Goal: Task Accomplishment & Management: Manage account settings

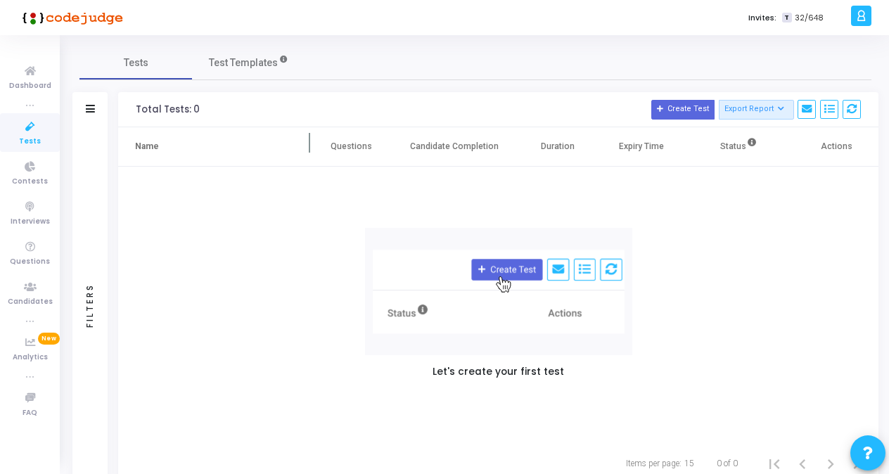
drag, startPoint x: 272, startPoint y: 139, endPoint x: 311, endPoint y: 144, distance: 39.0
click at [311, 144] on span at bounding box center [310, 146] width 14 height 39
click at [699, 352] on div "Let's create your first test" at bounding box center [498, 305] width 761 height 277
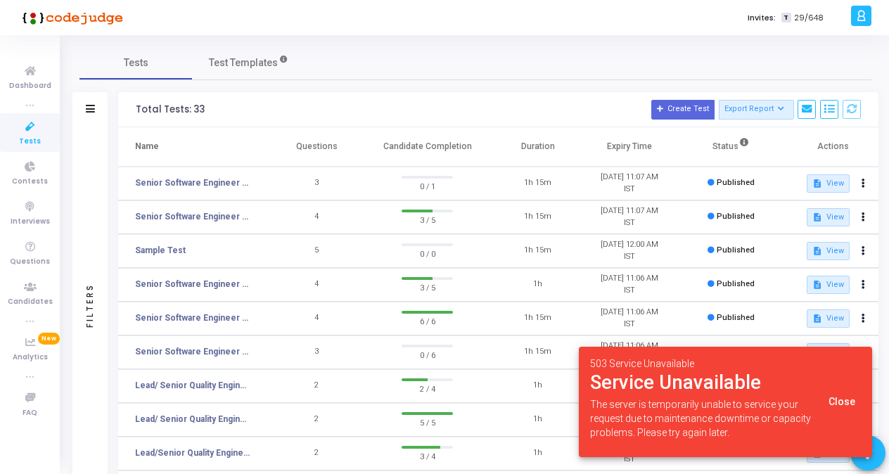
click at [847, 405] on span "Close" at bounding box center [842, 401] width 27 height 11
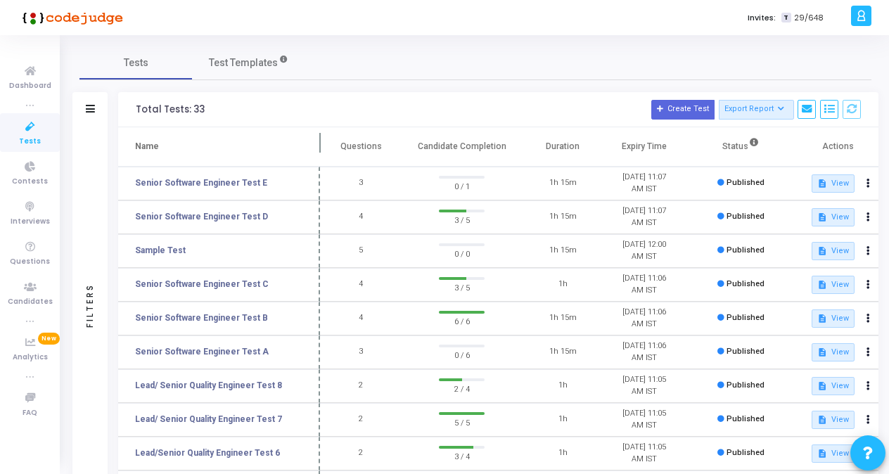
drag, startPoint x: 270, startPoint y: 138, endPoint x: 322, endPoint y: 138, distance: 51.4
click at [322, 139] on span at bounding box center [320, 146] width 14 height 39
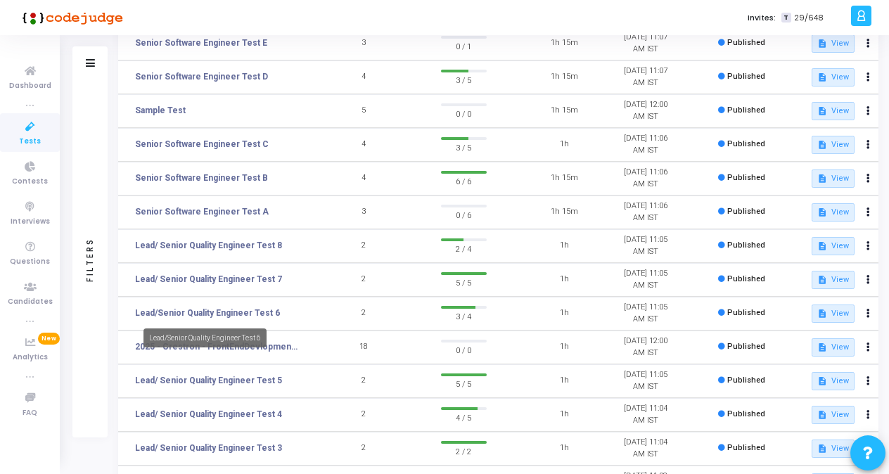
scroll to position [141, 0]
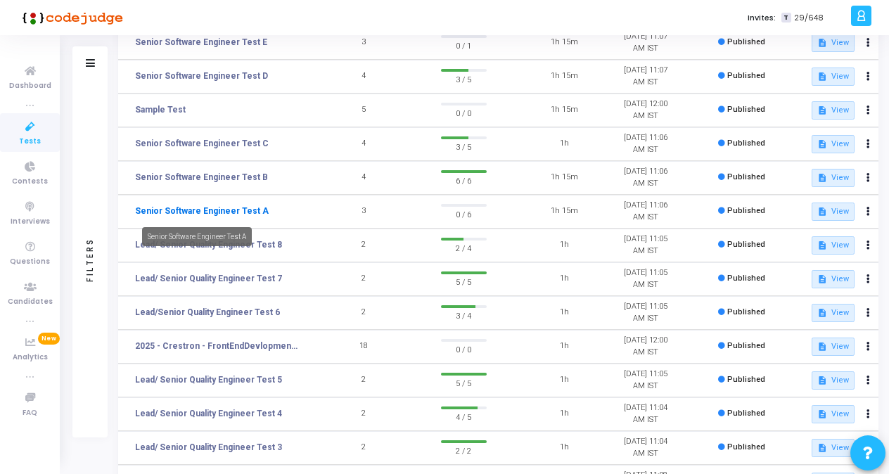
click at [236, 211] on link "Senior Software Engineer Test A" at bounding box center [202, 211] width 134 height 13
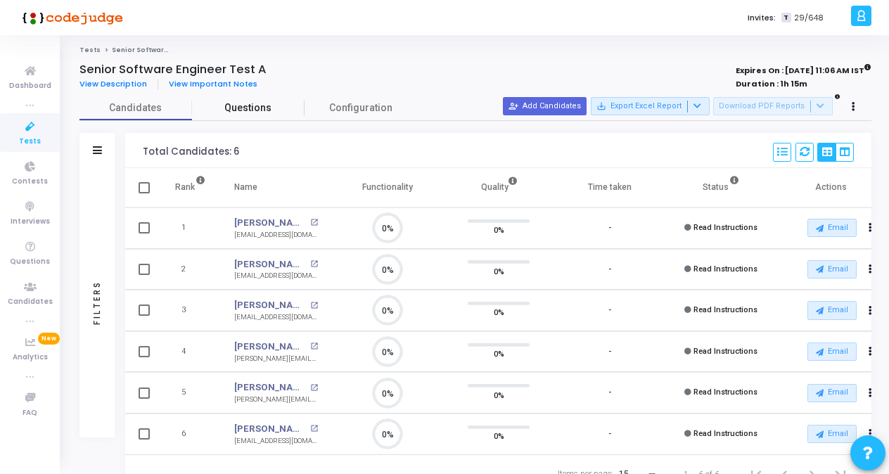
click at [263, 103] on span "Questions" at bounding box center [248, 108] width 113 height 15
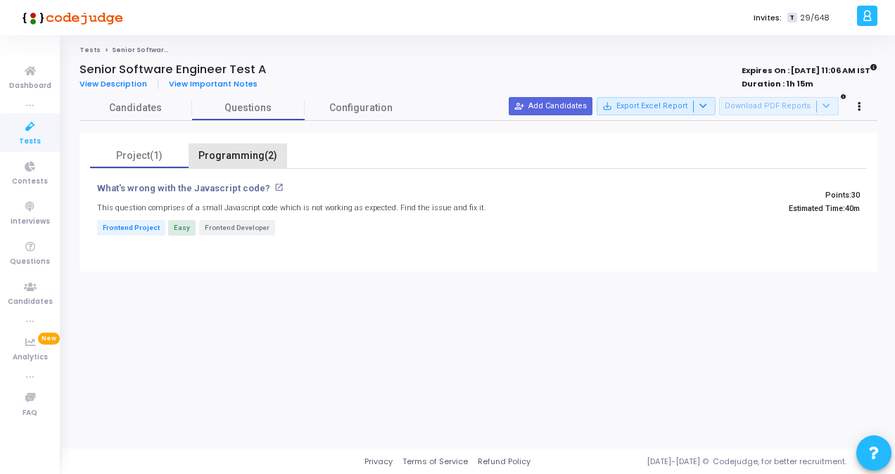
click at [233, 155] on div "Programming(2)" at bounding box center [238, 155] width 82 height 15
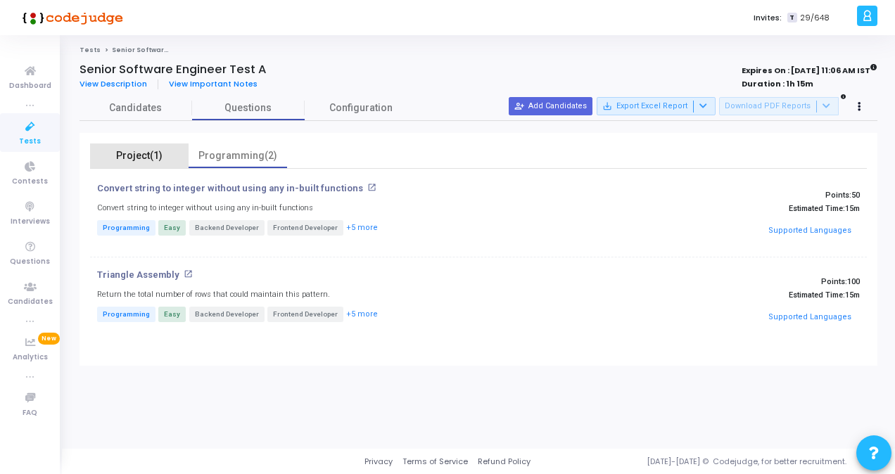
click at [136, 151] on div "Project(1)" at bounding box center [139, 155] width 82 height 15
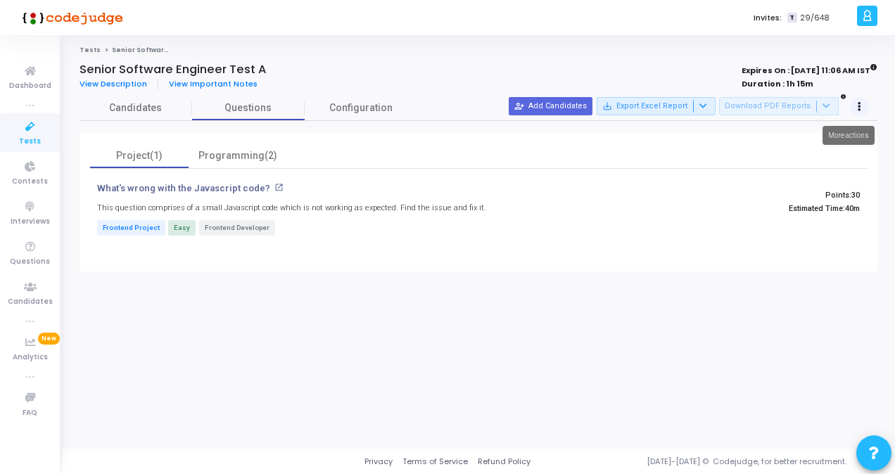
click at [856, 111] on button at bounding box center [860, 107] width 20 height 20
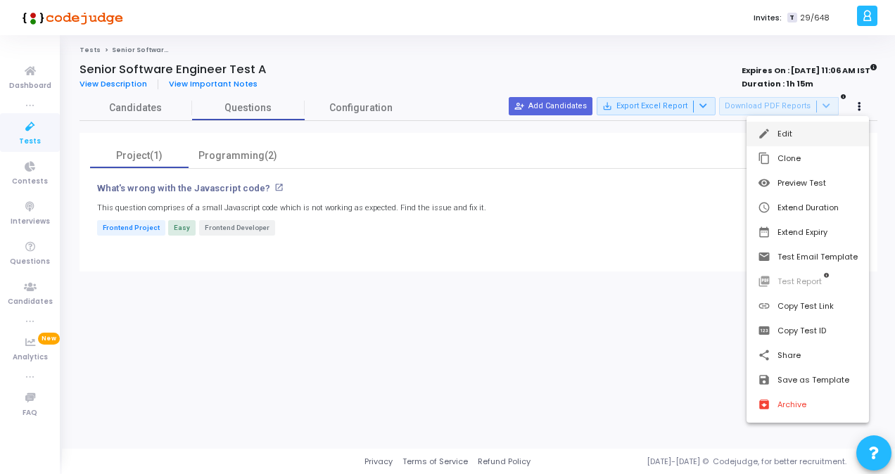
click at [801, 135] on button "edit Edit" at bounding box center [807, 134] width 122 height 25
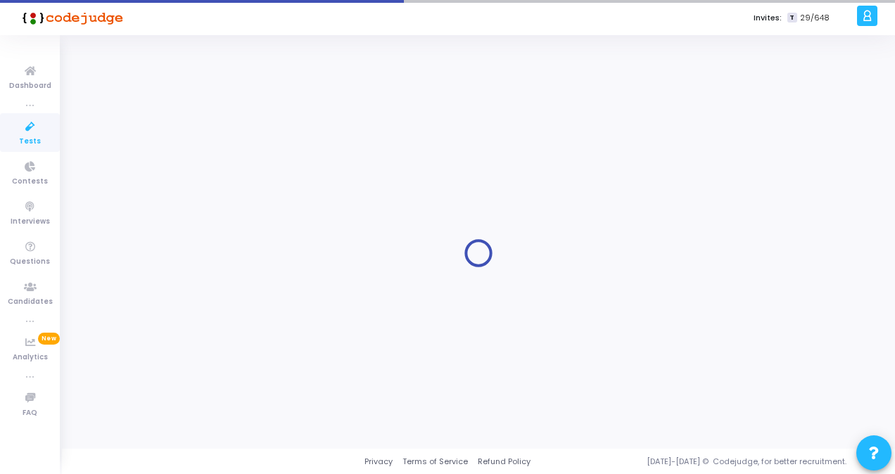
type input "Senior Software Engineer Test A"
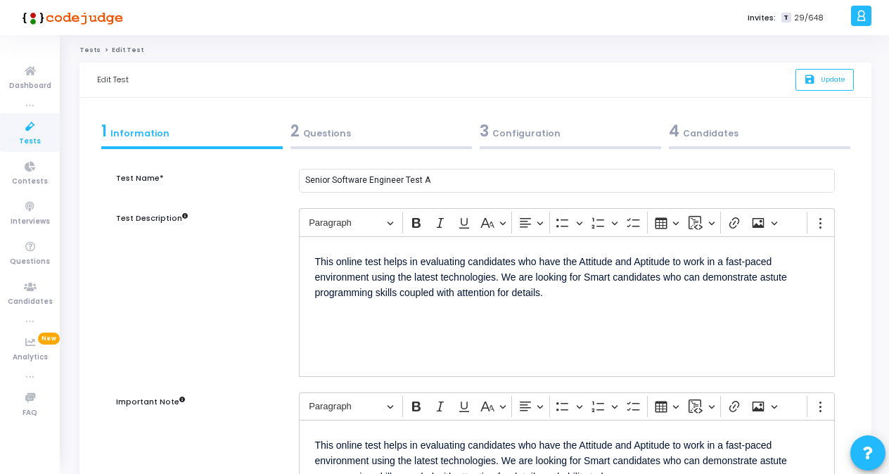
click at [327, 127] on div "2 Questions" at bounding box center [382, 131] width 182 height 23
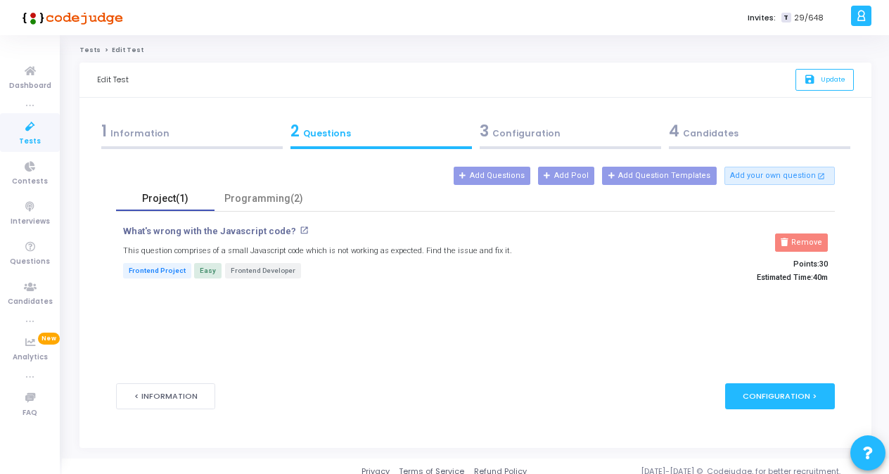
click at [176, 200] on div "Project(1)" at bounding box center [166, 198] width 82 height 15
click at [261, 201] on div "Programming(2)" at bounding box center [264, 198] width 82 height 15
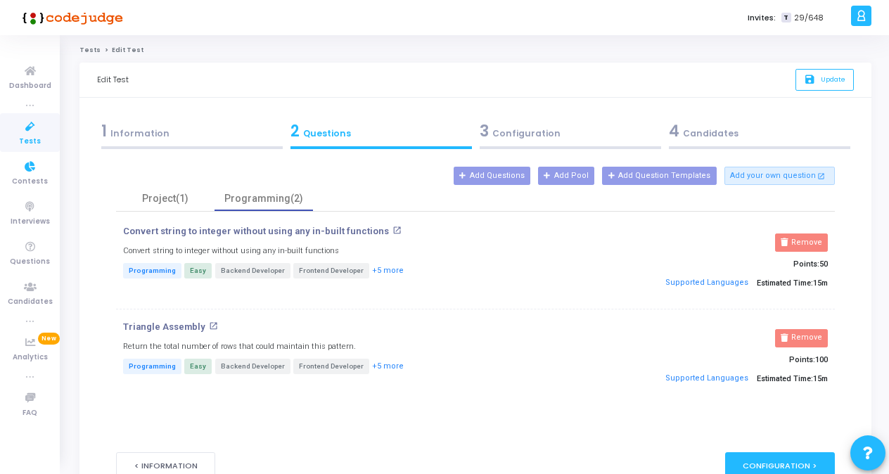
click at [24, 136] on span "Tests" at bounding box center [30, 142] width 22 height 12
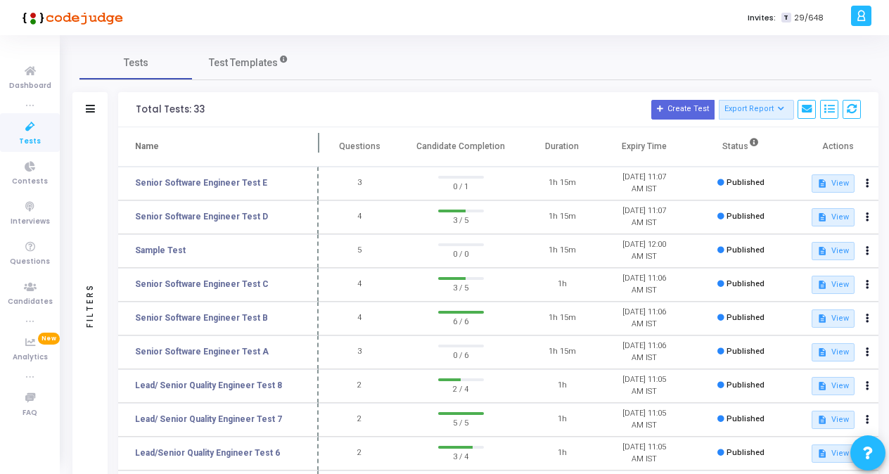
drag, startPoint x: 269, startPoint y: 146, endPoint x: 317, endPoint y: 142, distance: 48.0
click at [317, 142] on span at bounding box center [319, 146] width 14 height 39
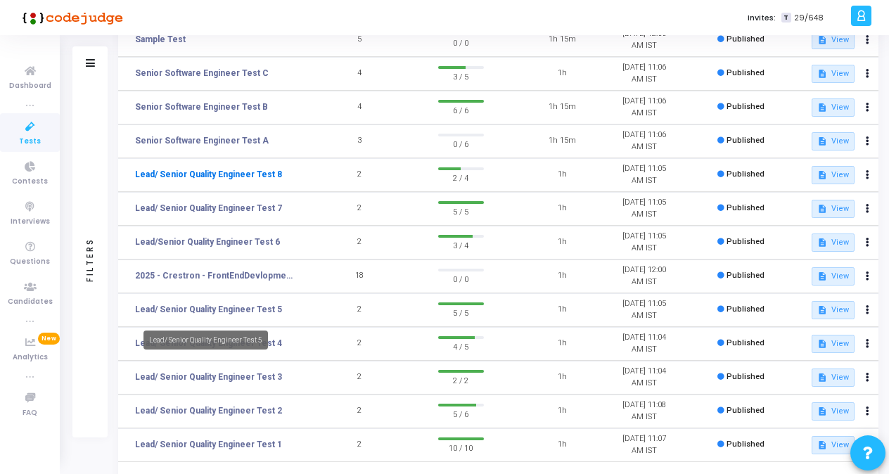
scroll to position [70, 0]
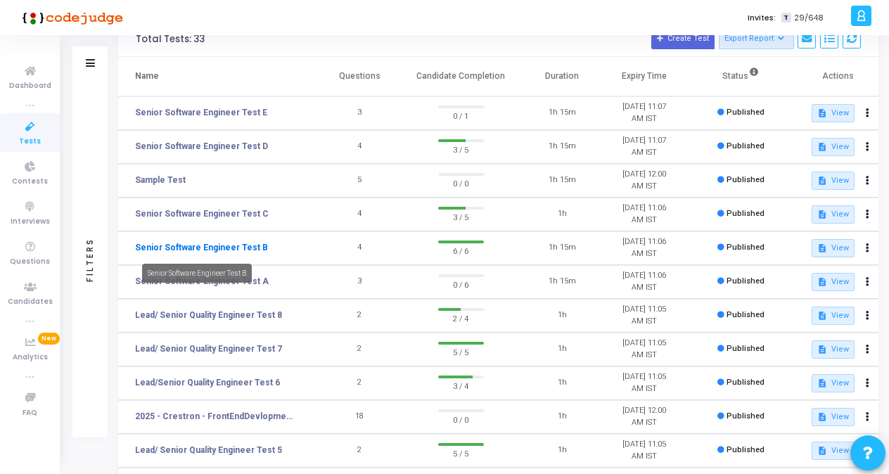
click at [236, 250] on link "Senior Software Engineer Test B" at bounding box center [201, 247] width 133 height 13
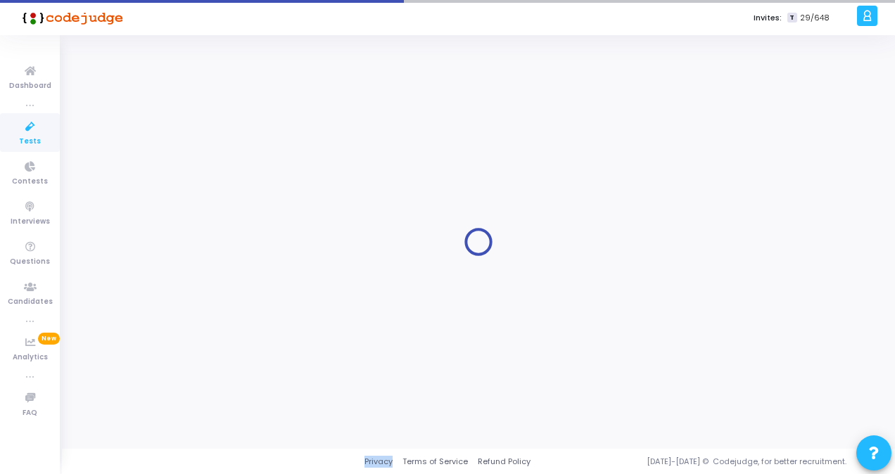
click at [236, 250] on div at bounding box center [479, 242] width 798 height 393
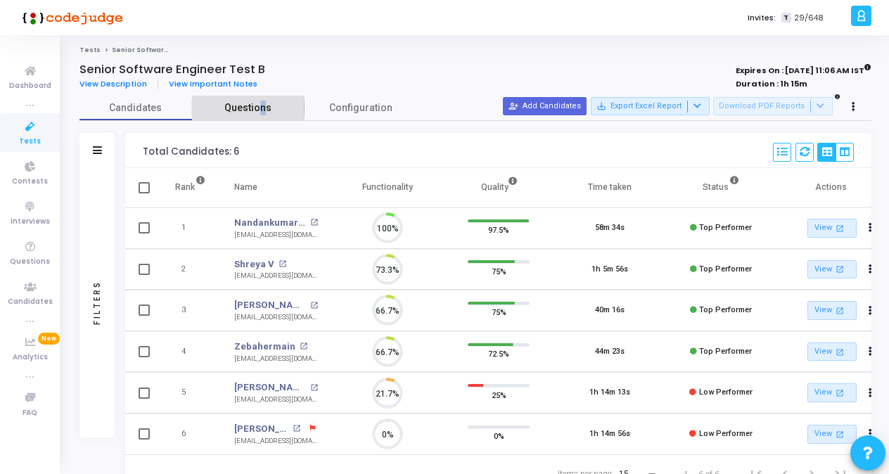
drag, startPoint x: 236, startPoint y: 250, endPoint x: 262, endPoint y: 106, distance: 147.3
click at [262, 106] on span "Questions" at bounding box center [248, 108] width 113 height 15
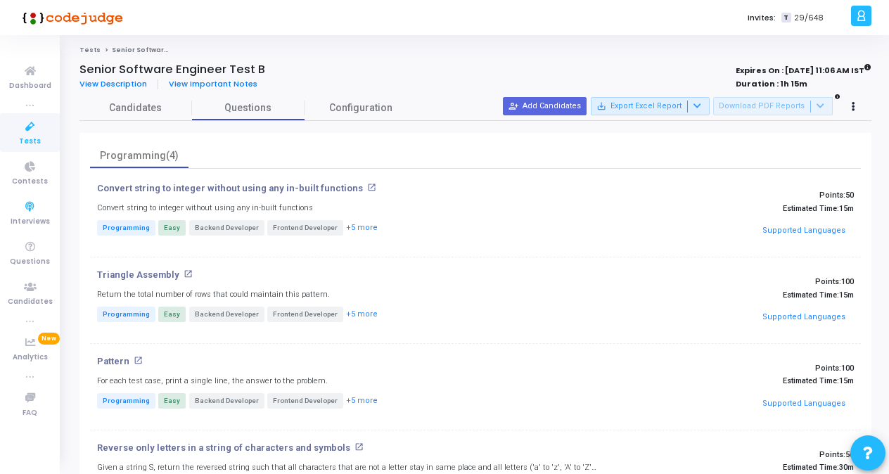
click at [523, 250] on div "Convert string to integer without using any in-built functions open_in_new Conv…" at bounding box center [475, 220] width 771 height 75
click at [34, 136] on span "Tests" at bounding box center [30, 142] width 22 height 12
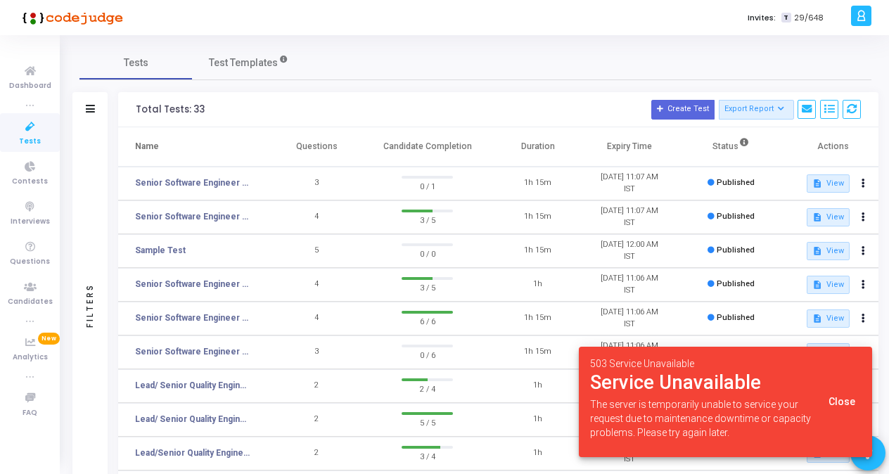
click at [849, 398] on span "Close" at bounding box center [842, 401] width 27 height 11
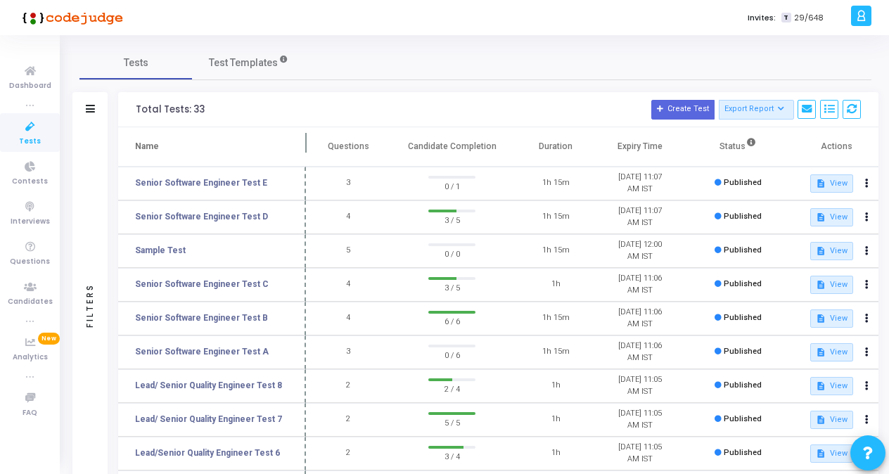
drag, startPoint x: 269, startPoint y: 137, endPoint x: 307, endPoint y: 144, distance: 37.9
click at [307, 144] on span at bounding box center [306, 146] width 14 height 39
click at [209, 283] on link "Senior Software Engineer Test C" at bounding box center [202, 284] width 134 height 13
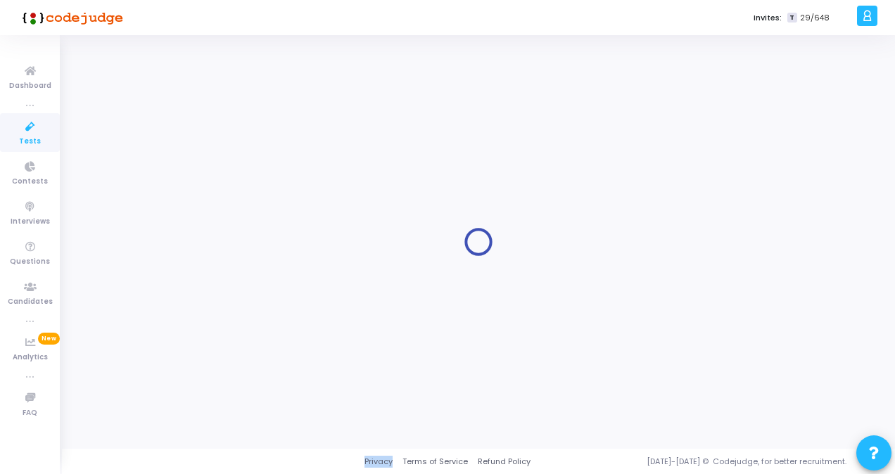
click at [209, 283] on div at bounding box center [479, 242] width 798 height 393
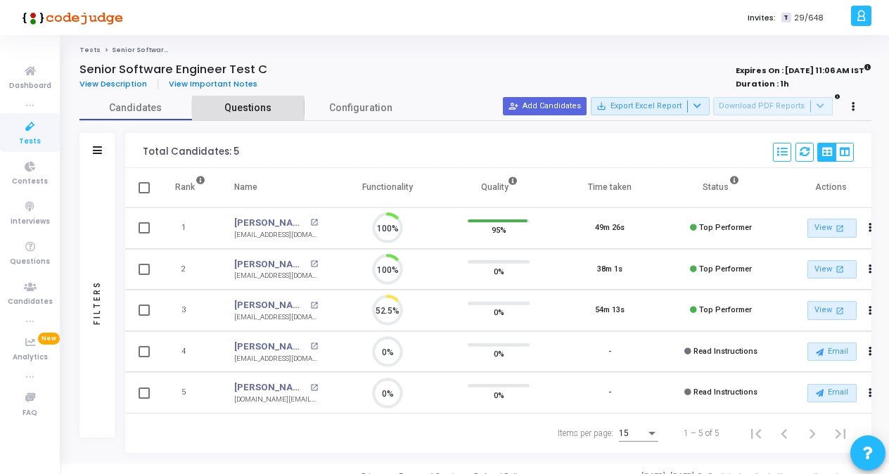
drag, startPoint x: 209, startPoint y: 283, endPoint x: 260, endPoint y: 103, distance: 187.3
click at [260, 103] on span "Questions" at bounding box center [248, 108] width 113 height 15
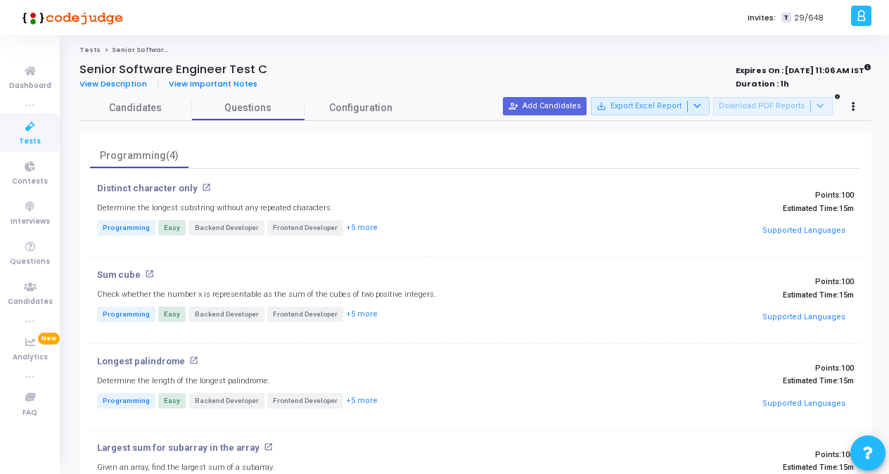
click at [37, 132] on icon at bounding box center [30, 127] width 30 height 18
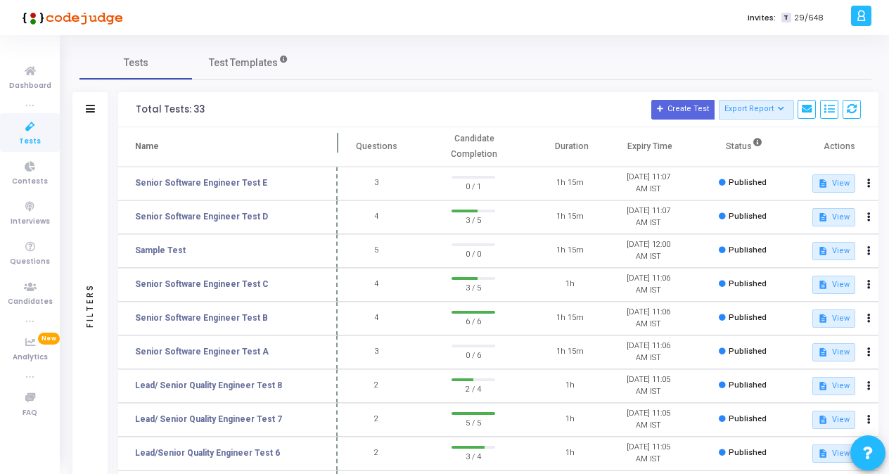
drag, startPoint x: 269, startPoint y: 139, endPoint x: 336, endPoint y: 145, distance: 67.1
click at [336, 145] on span at bounding box center [338, 146] width 14 height 39
click at [241, 215] on link "Senior Software Engineer Test D" at bounding box center [201, 216] width 133 height 13
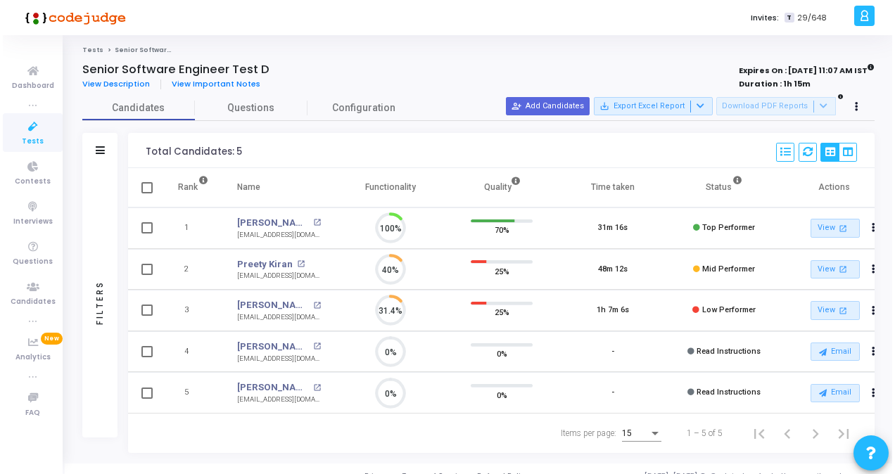
scroll to position [30, 35]
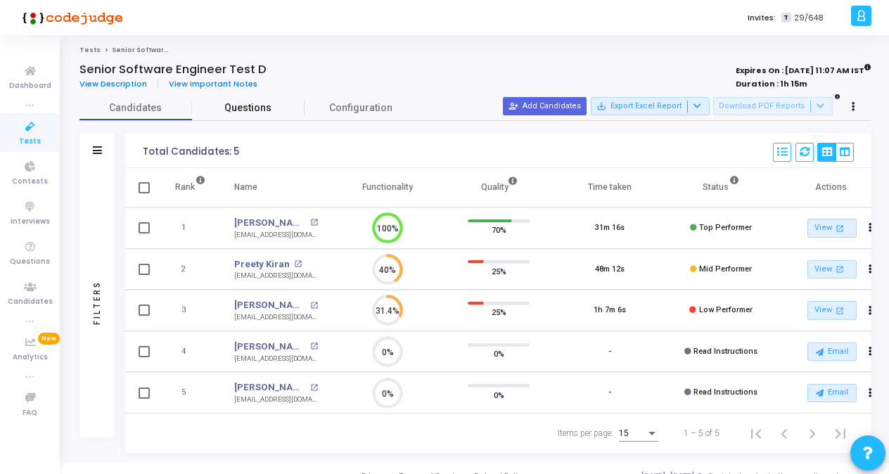
click at [237, 110] on span "Questions" at bounding box center [248, 108] width 113 height 15
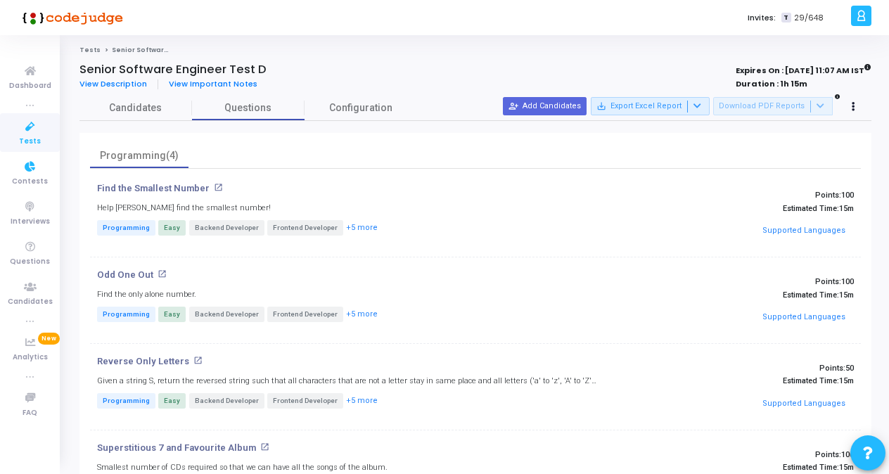
click at [22, 132] on icon at bounding box center [30, 127] width 30 height 18
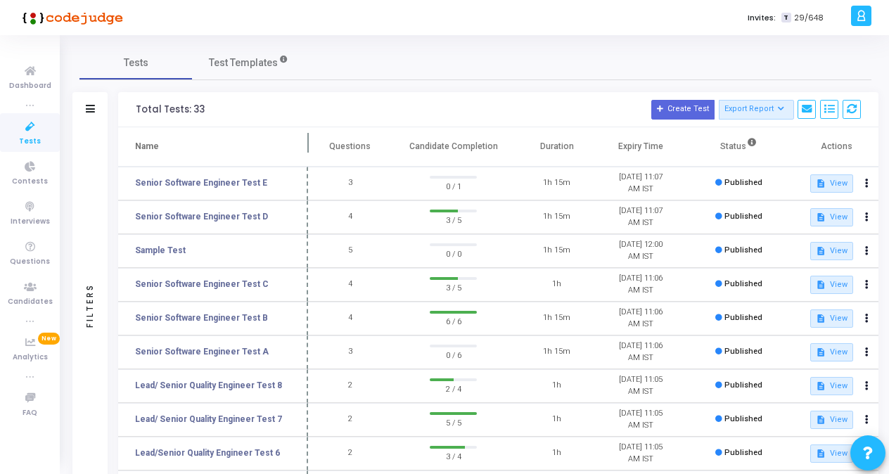
drag, startPoint x: 272, startPoint y: 144, endPoint x: 317, endPoint y: 142, distance: 44.3
click at [315, 142] on span at bounding box center [308, 146] width 14 height 39
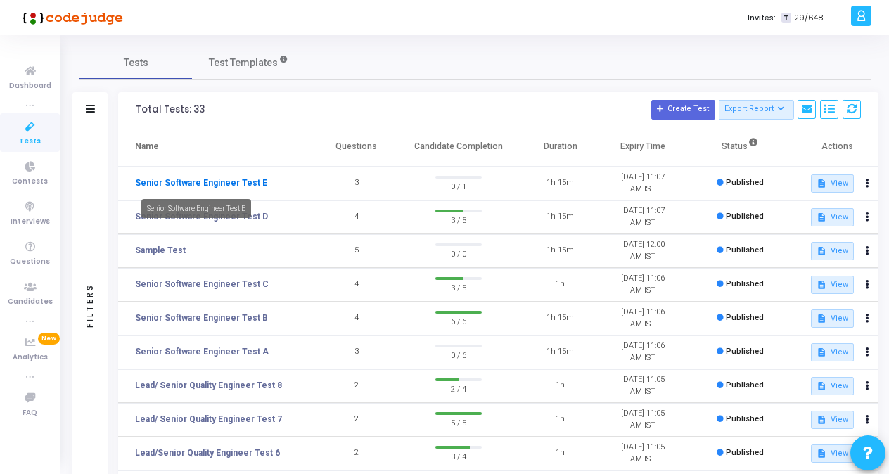
click at [212, 182] on link "Senior Software Engineer Test E" at bounding box center [201, 183] width 132 height 13
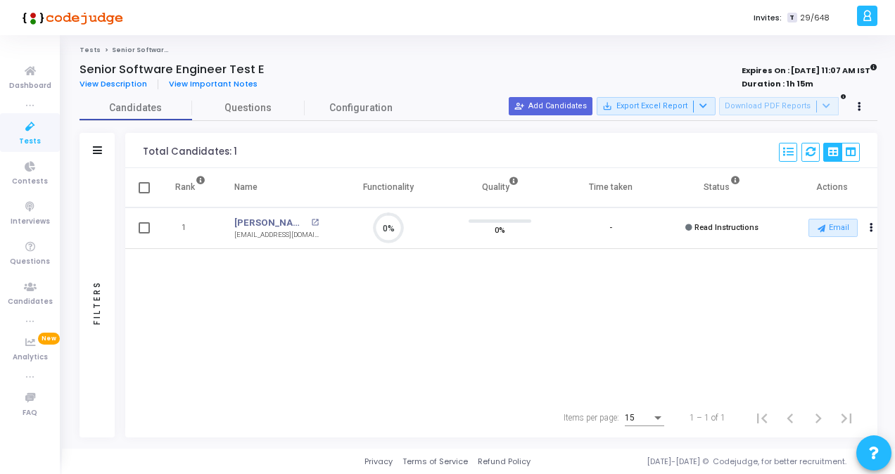
scroll to position [30, 35]
click at [256, 103] on span "Questions" at bounding box center [248, 108] width 113 height 15
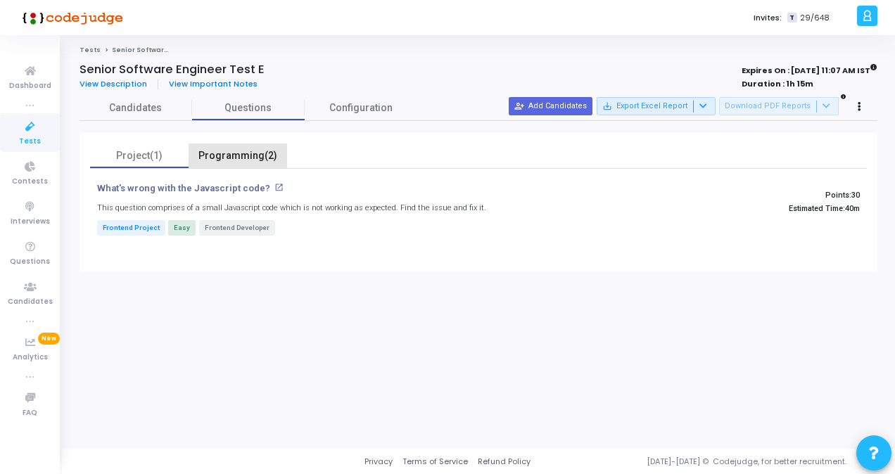
drag, startPoint x: 196, startPoint y: 187, endPoint x: 218, endPoint y: 160, distance: 35.5
click at [218, 160] on div "Programming(2)" at bounding box center [238, 155] width 82 height 15
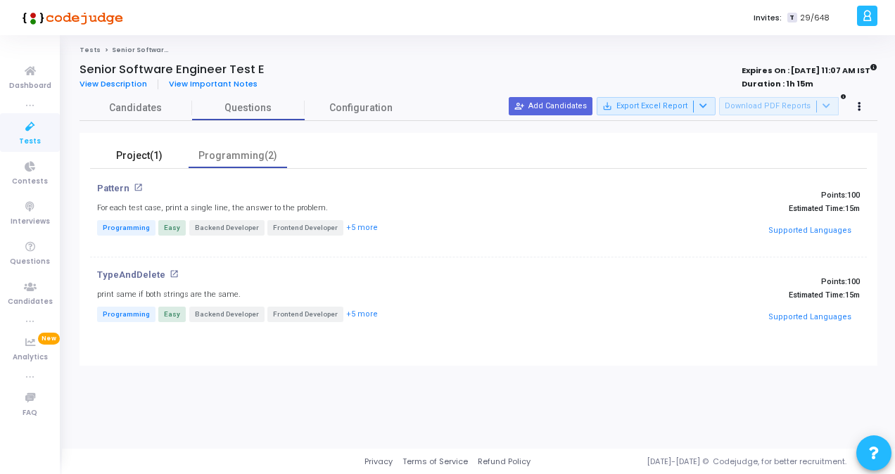
click at [149, 158] on div "Project(1)" at bounding box center [139, 155] width 82 height 15
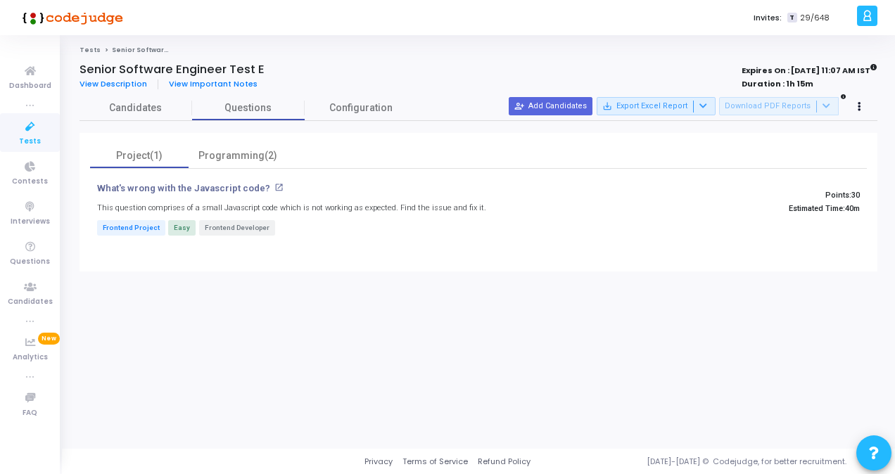
click at [23, 130] on icon at bounding box center [30, 127] width 30 height 18
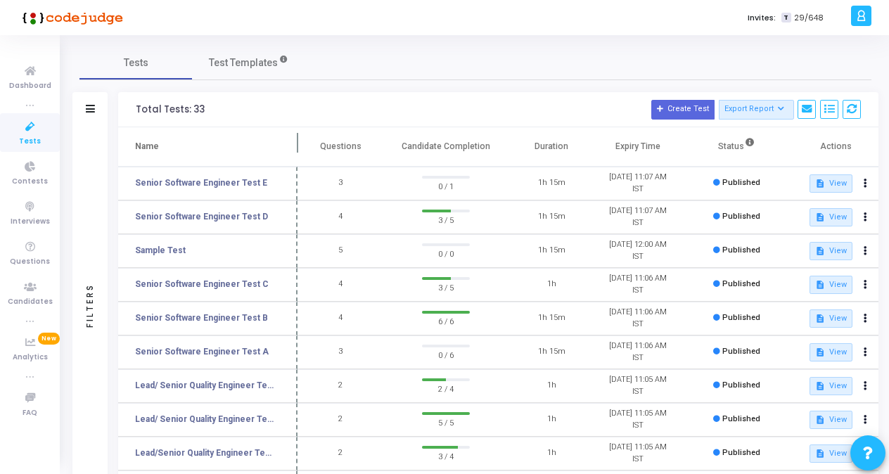
drag, startPoint x: 272, startPoint y: 145, endPoint x: 298, endPoint y: 144, distance: 26.7
click at [298, 144] on span at bounding box center [298, 146] width 14 height 39
click at [224, 183] on link "Senior Software Engineer Test E" at bounding box center [201, 183] width 132 height 13
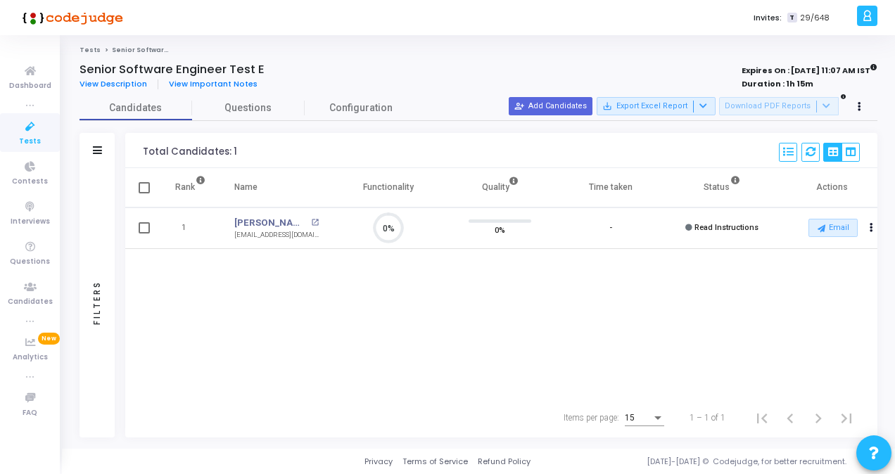
scroll to position [30, 35]
click at [269, 110] on span "Questions" at bounding box center [248, 108] width 113 height 15
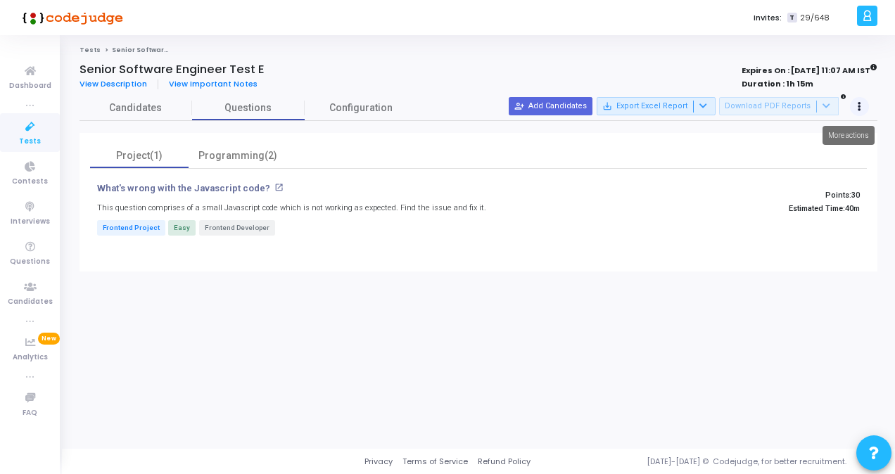
click at [865, 104] on button at bounding box center [860, 107] width 20 height 20
